Goal: Transaction & Acquisition: Purchase product/service

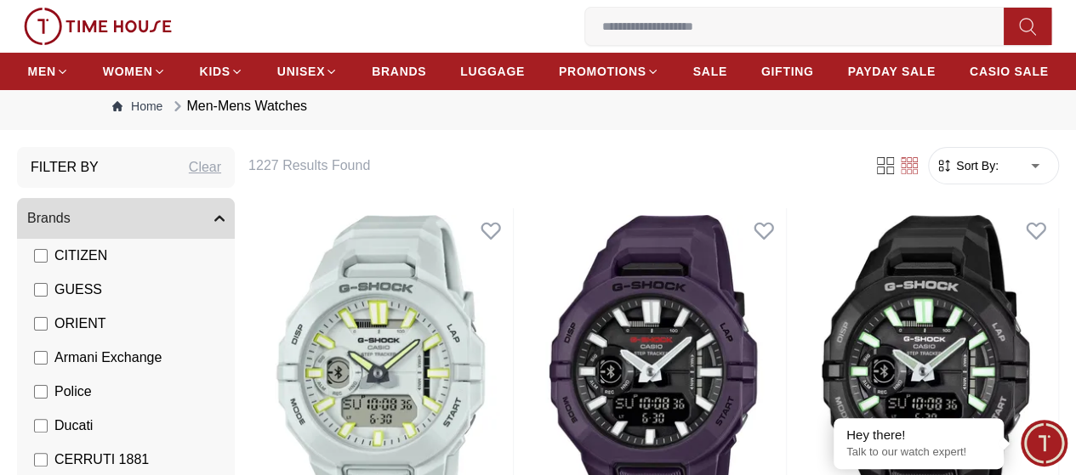
scroll to position [40, 0]
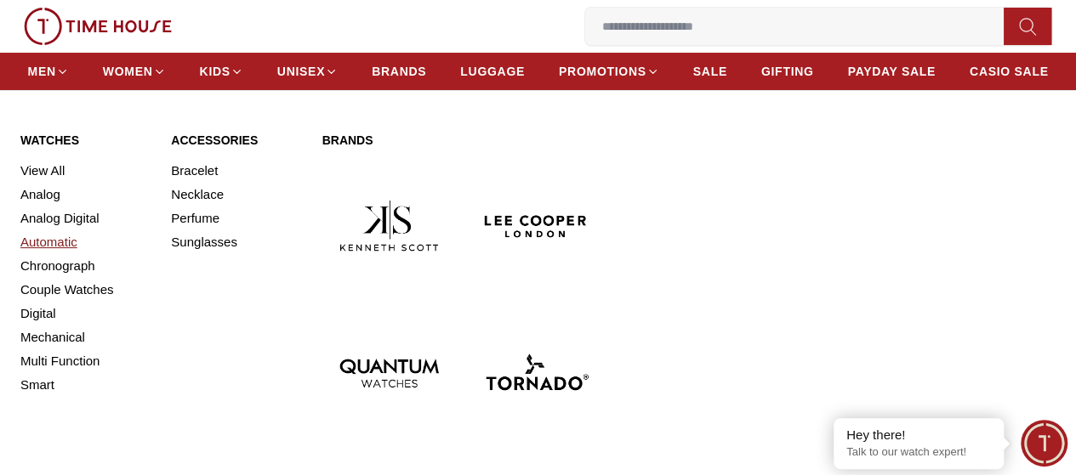
click at [50, 254] on link "Automatic" at bounding box center [85, 242] width 130 height 24
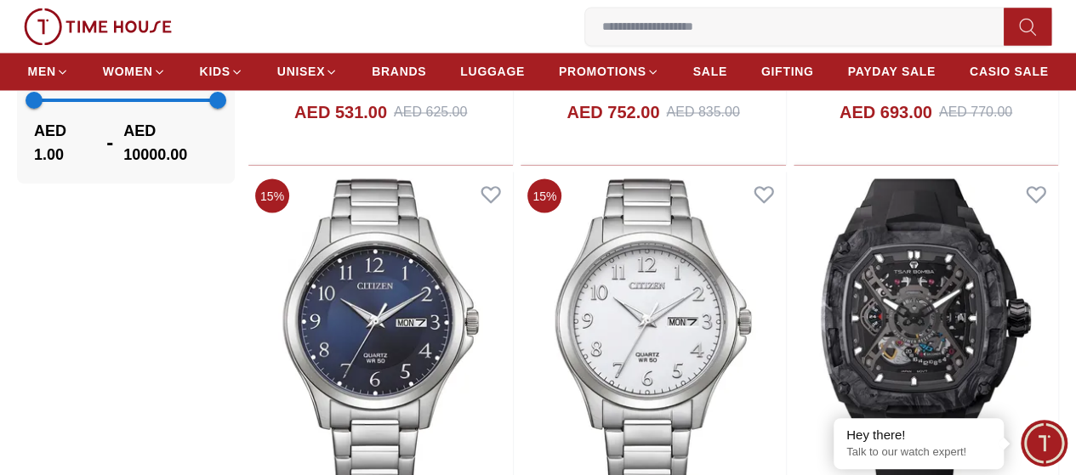
scroll to position [1487, 0]
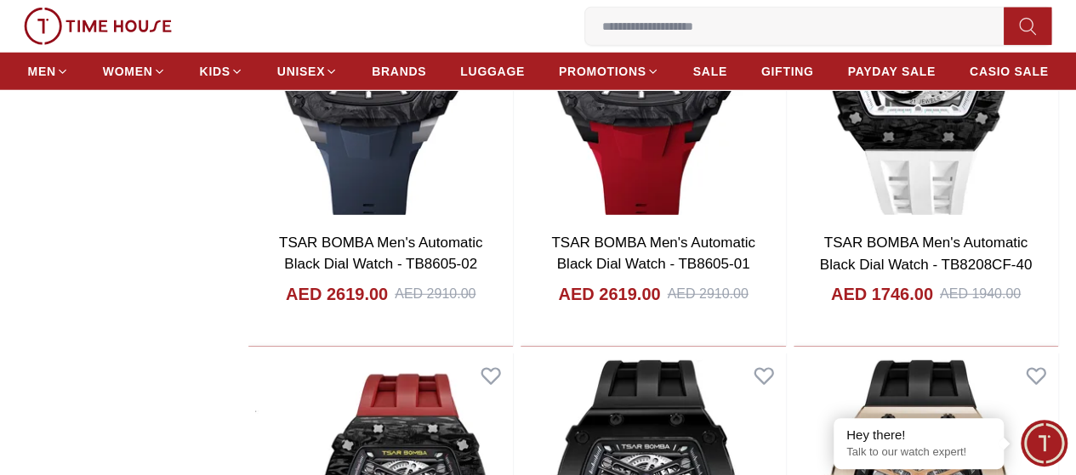
scroll to position [1992, 0]
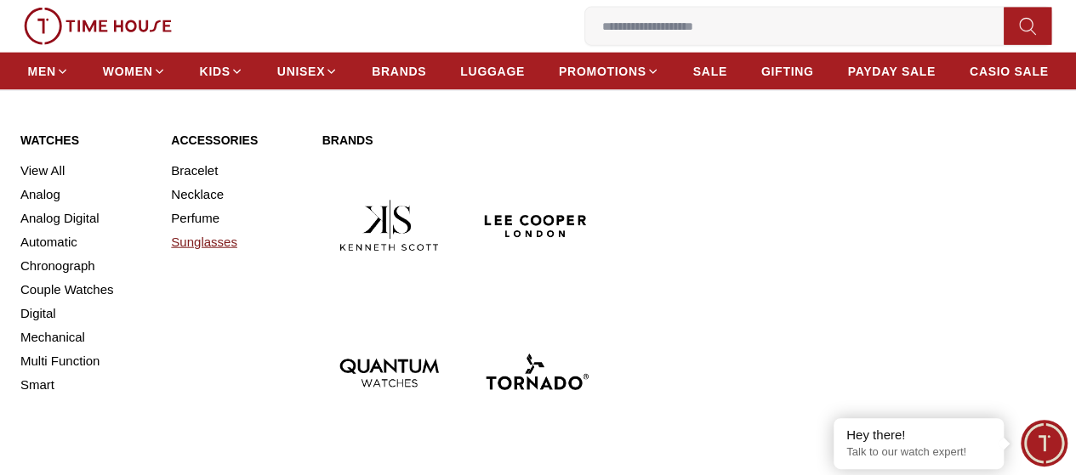
click at [195, 254] on link "Sunglasses" at bounding box center [236, 242] width 130 height 24
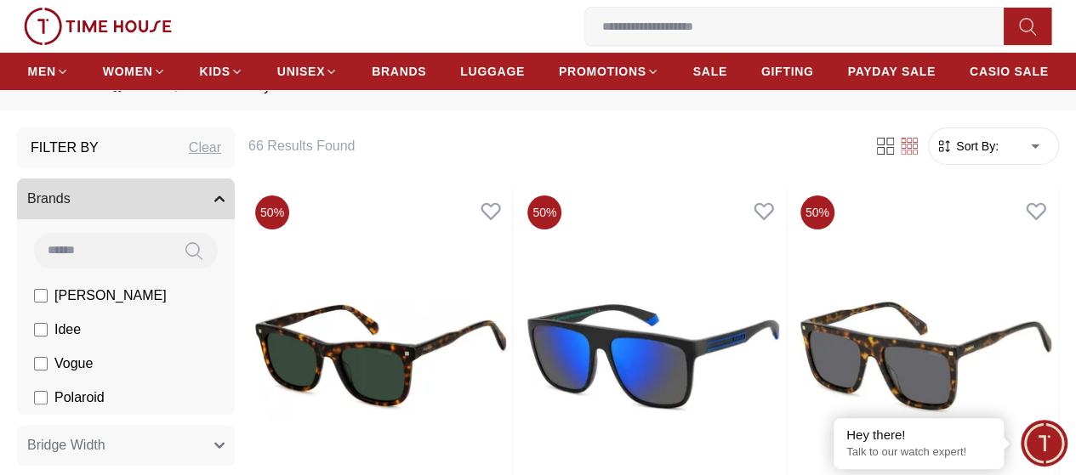
scroll to position [57, 0]
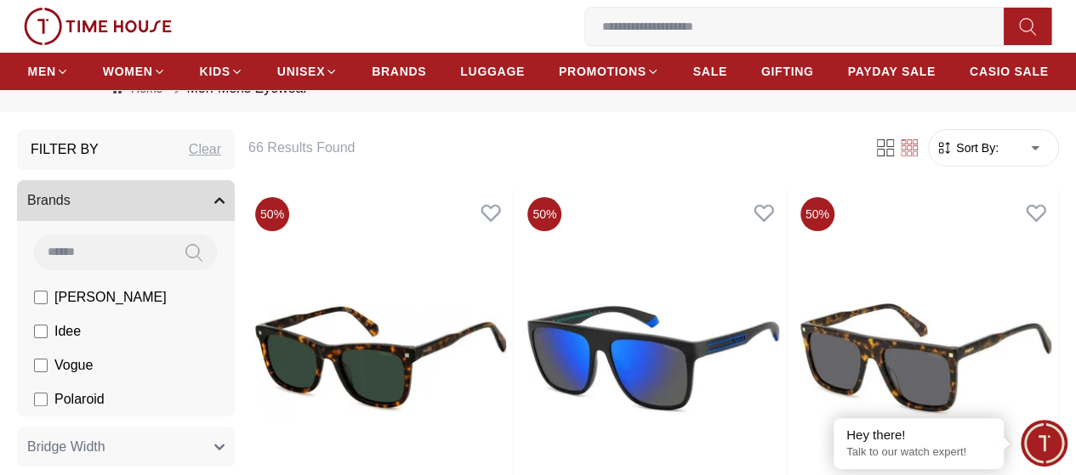
click at [224, 206] on icon "button" at bounding box center [219, 201] width 10 height 10
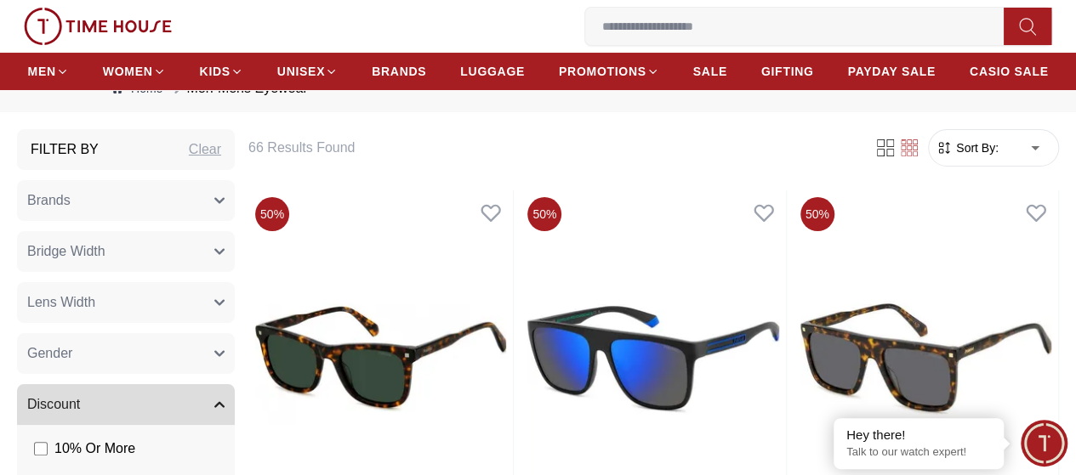
click at [224, 203] on icon "button" at bounding box center [219, 201] width 9 height 4
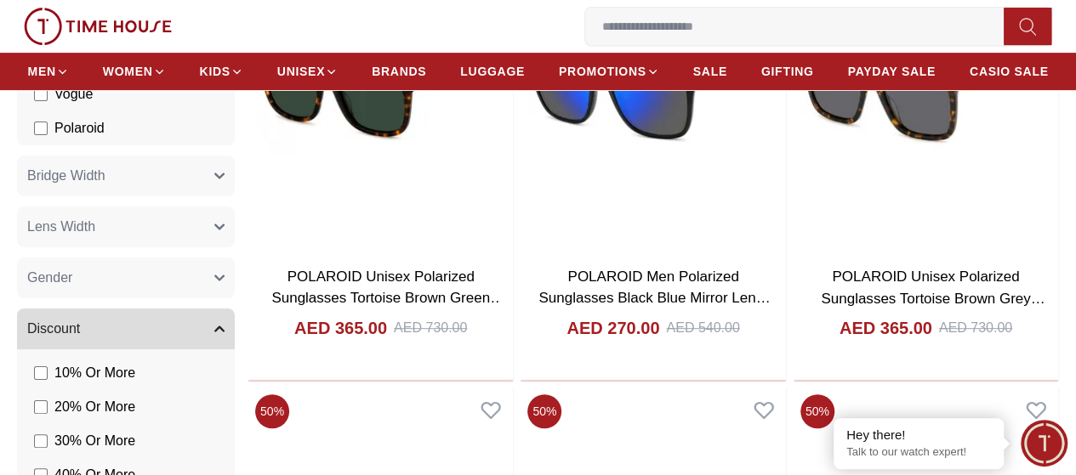
scroll to position [332, 0]
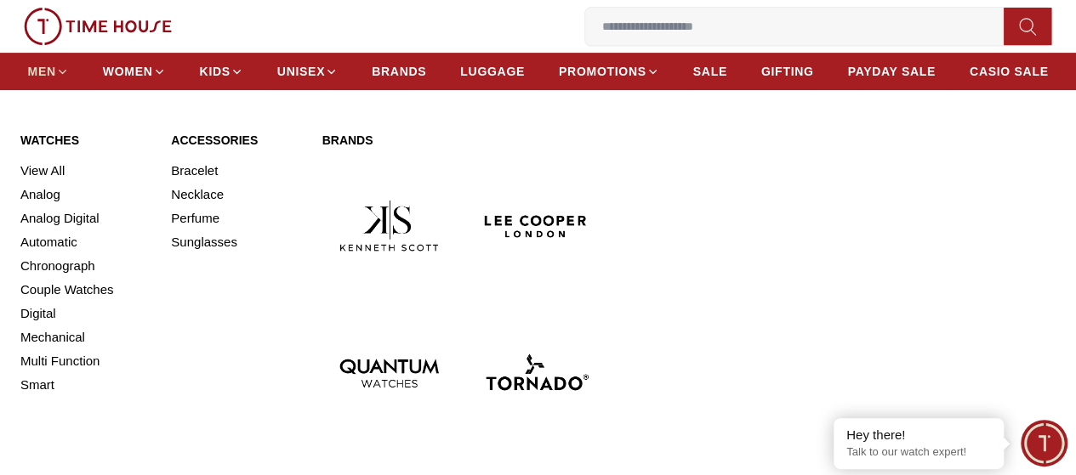
click at [56, 80] on span "MEN" at bounding box center [42, 71] width 28 height 17
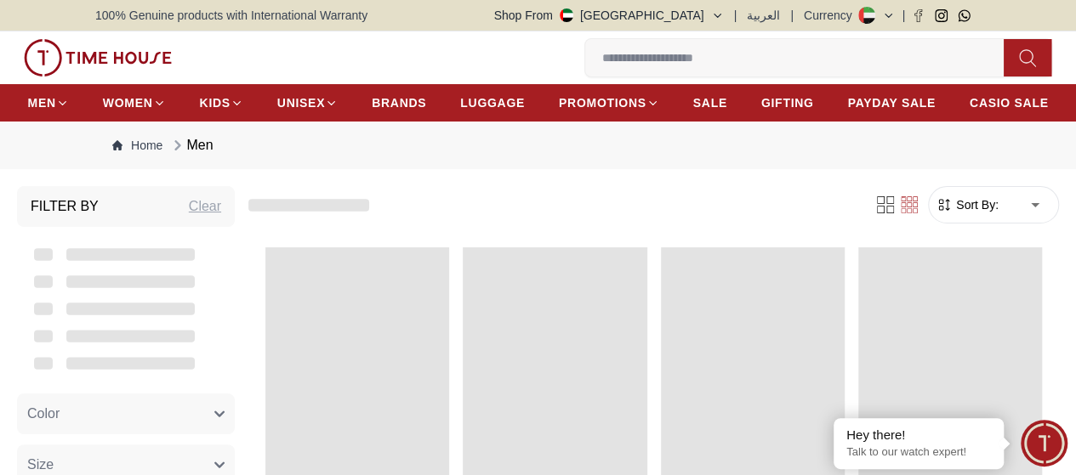
click at [105, 81] on div "0 Wishlist My Bag Help Our Stores My Account 0 Wishlist My Bag" at bounding box center [538, 57] width 1042 height 53
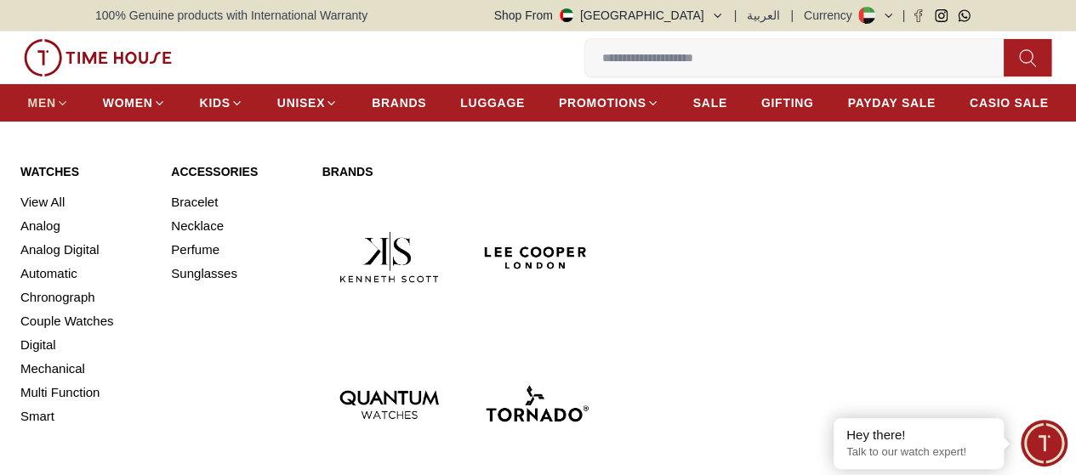
click at [56, 104] on span "MEN" at bounding box center [42, 102] width 28 height 17
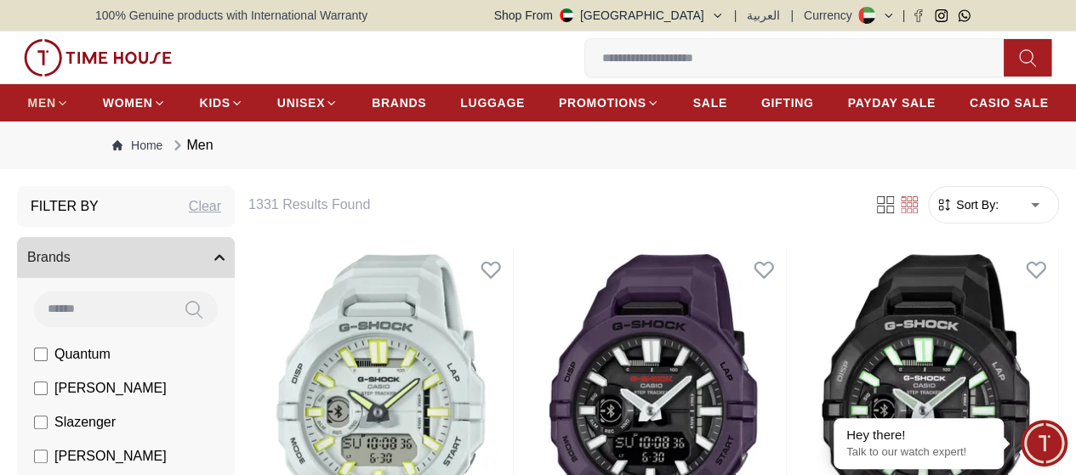
click at [56, 105] on span "MEN" at bounding box center [42, 102] width 28 height 17
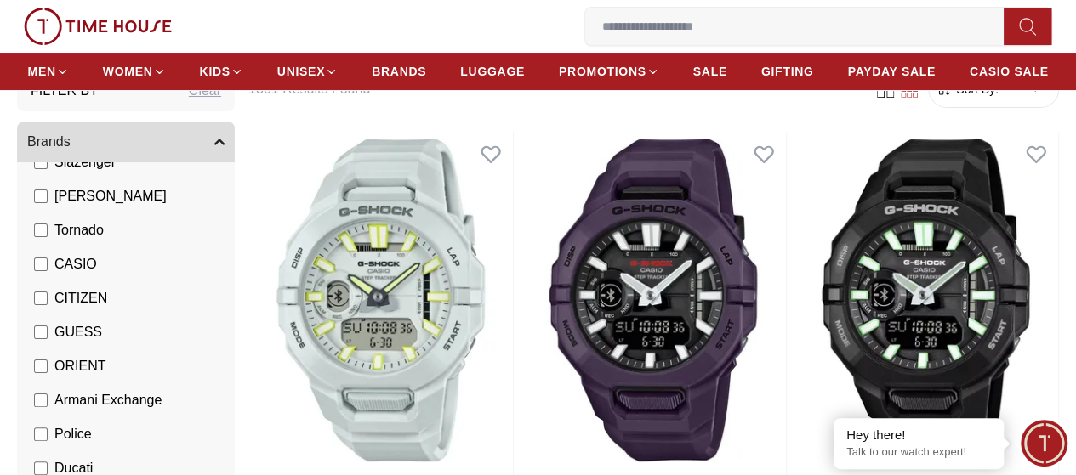
scroll to position [152, 0]
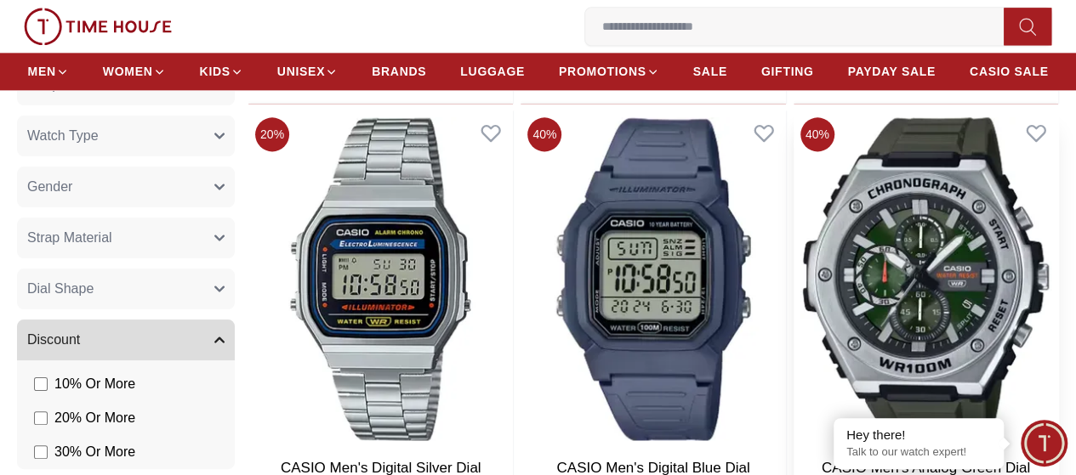
scroll to position [1073, 0]
click at [885, 234] on img at bounding box center [925, 279] width 264 height 337
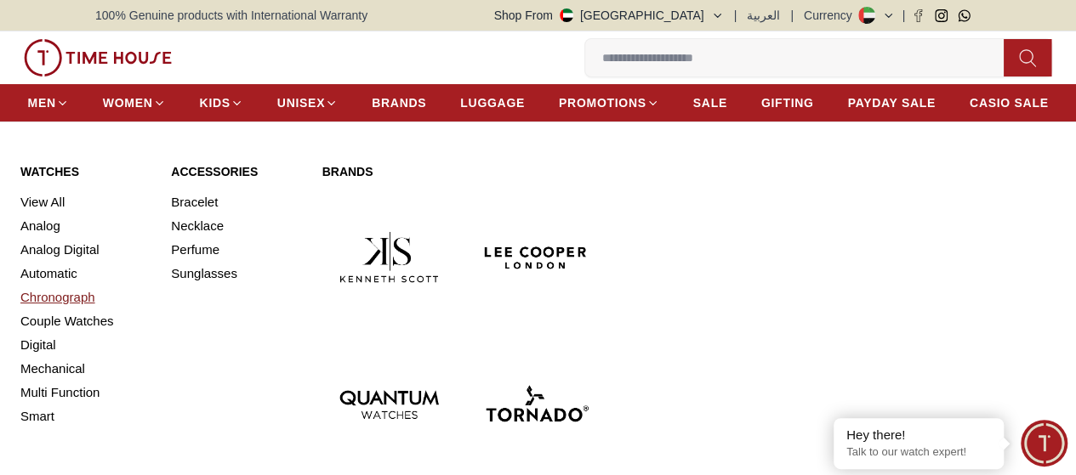
click at [55, 309] on link "Chronograph" at bounding box center [85, 298] width 130 height 24
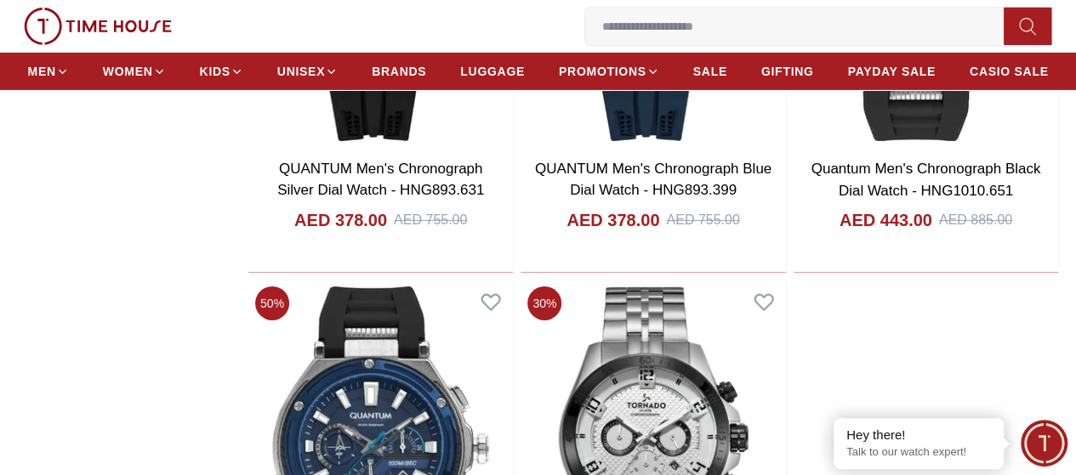
scroll to position [2779, 0]
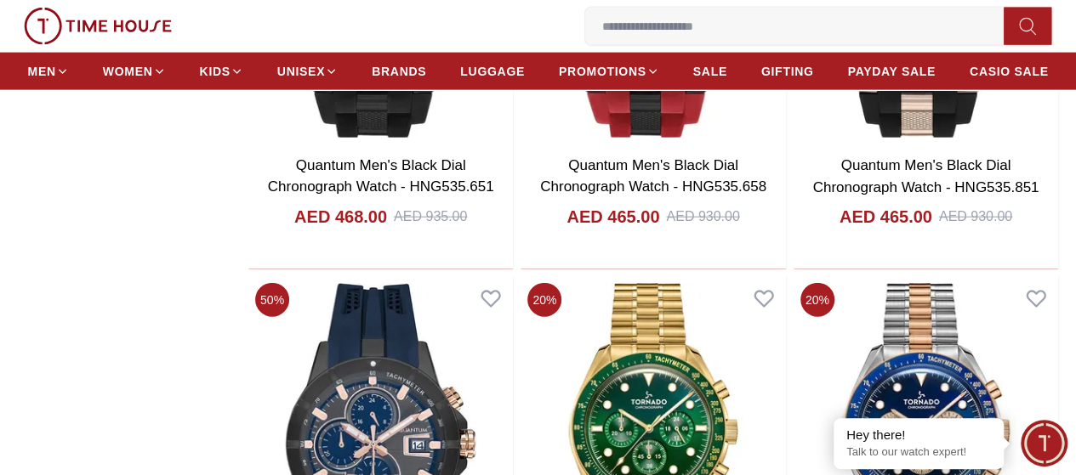
scroll to position [8413, 0]
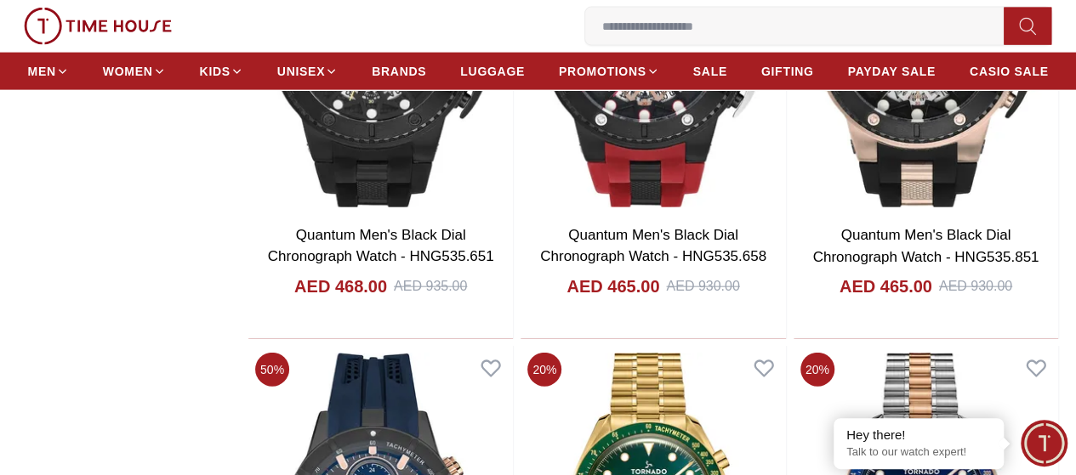
scroll to position [8333, 0]
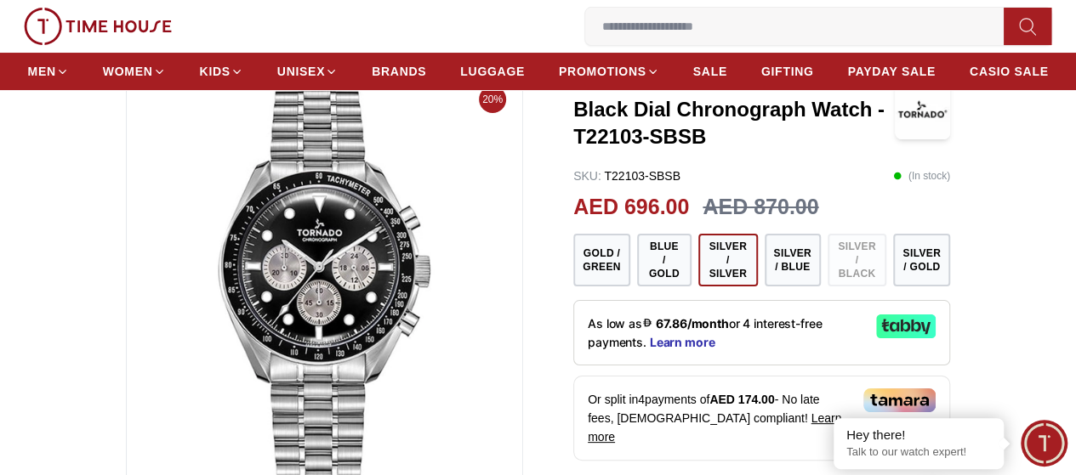
scroll to position [122, 0]
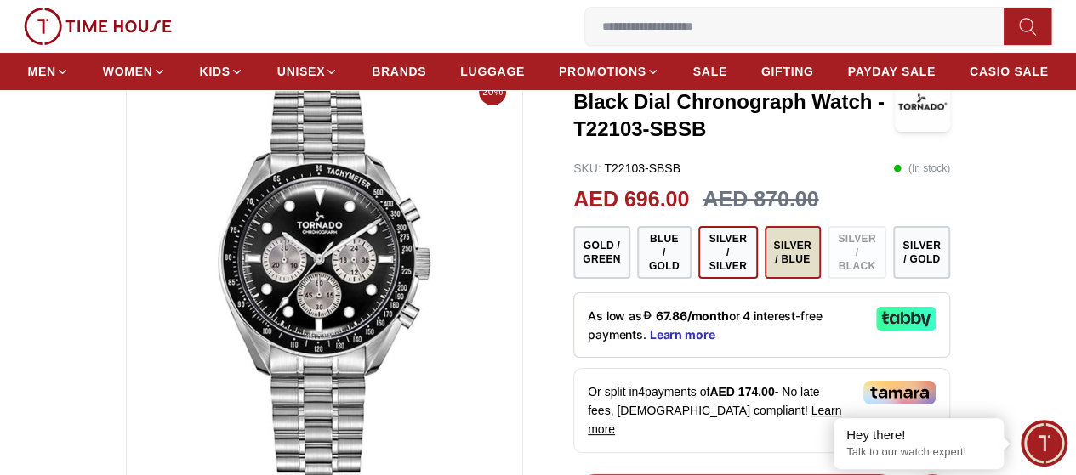
click at [815, 279] on button "Silver / Blue" at bounding box center [792, 252] width 56 height 53
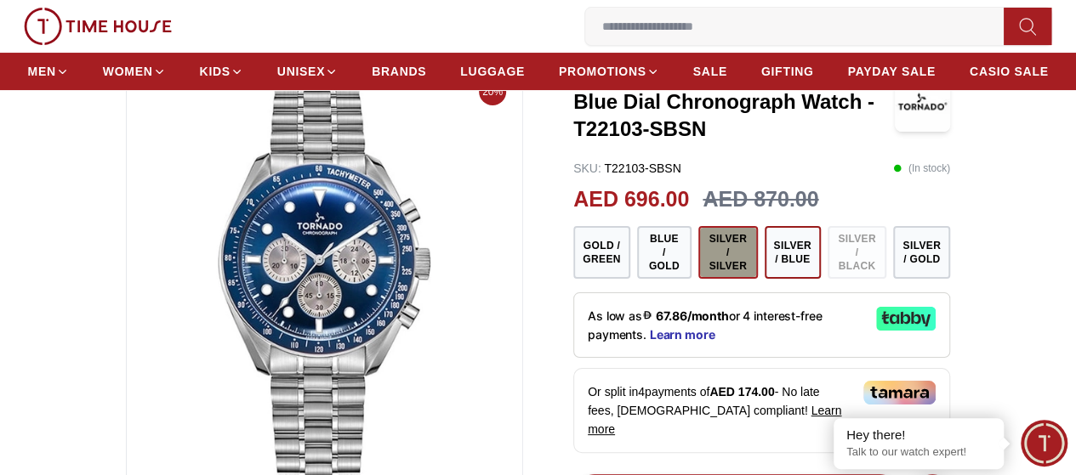
click at [718, 279] on button "Silver / Silver" at bounding box center [728, 252] width 60 height 53
